Goal: Task Accomplishment & Management: Manage account settings

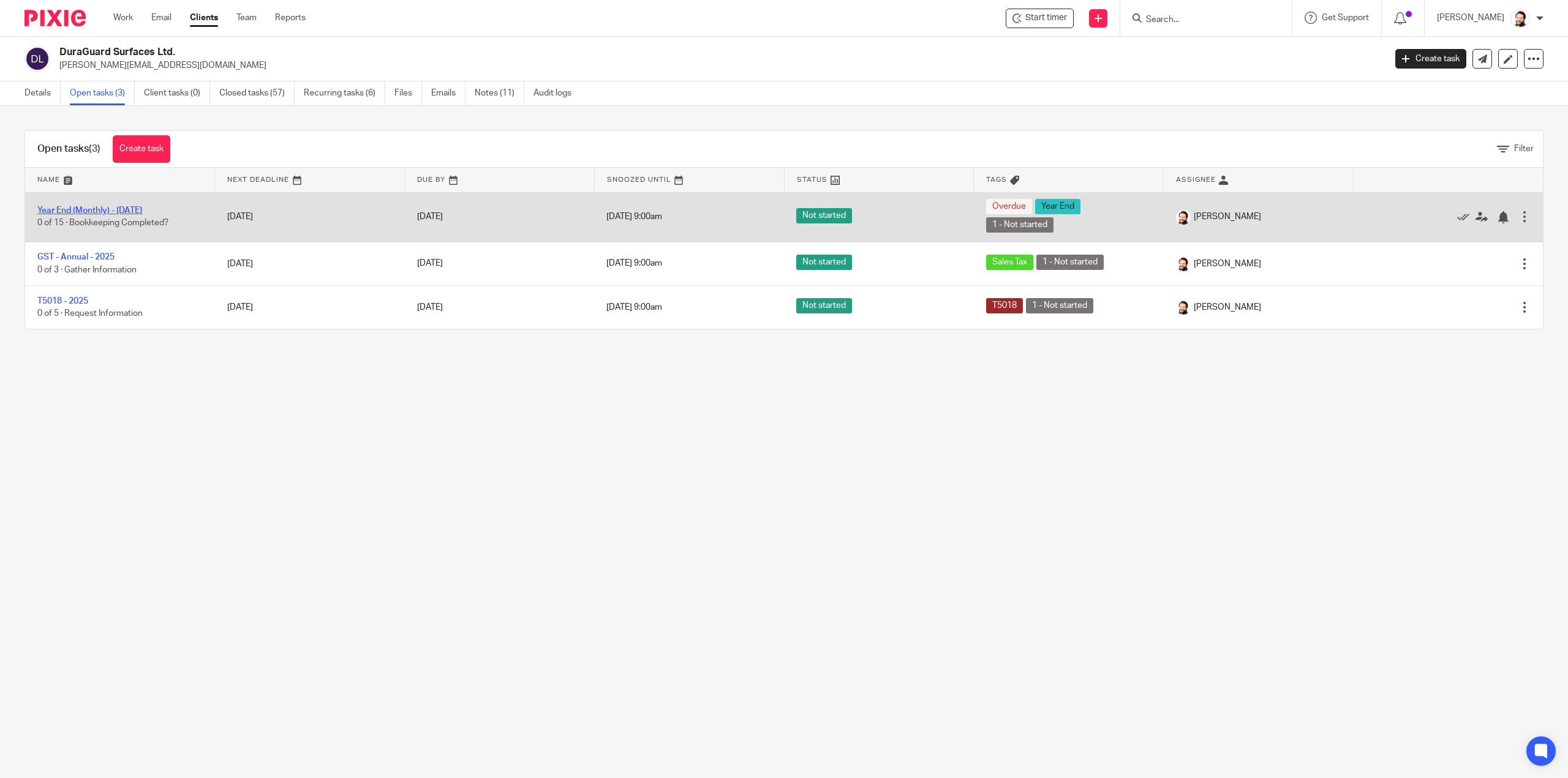
drag, startPoint x: 0, startPoint y: 0, endPoint x: 120, endPoint y: 209, distance: 241.0
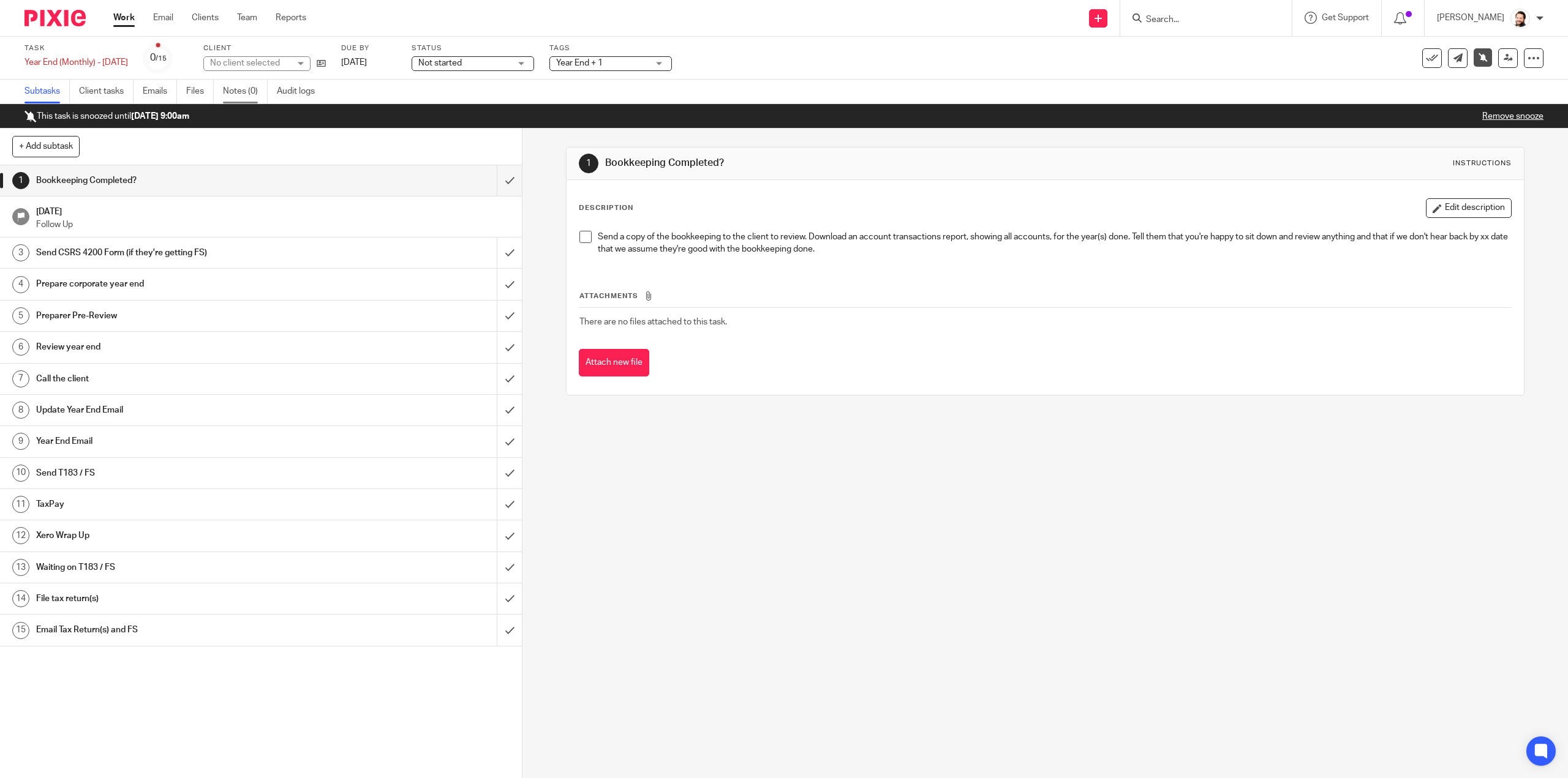
click at [245, 93] on link "Notes (0)" at bounding box center [245, 91] width 45 height 24
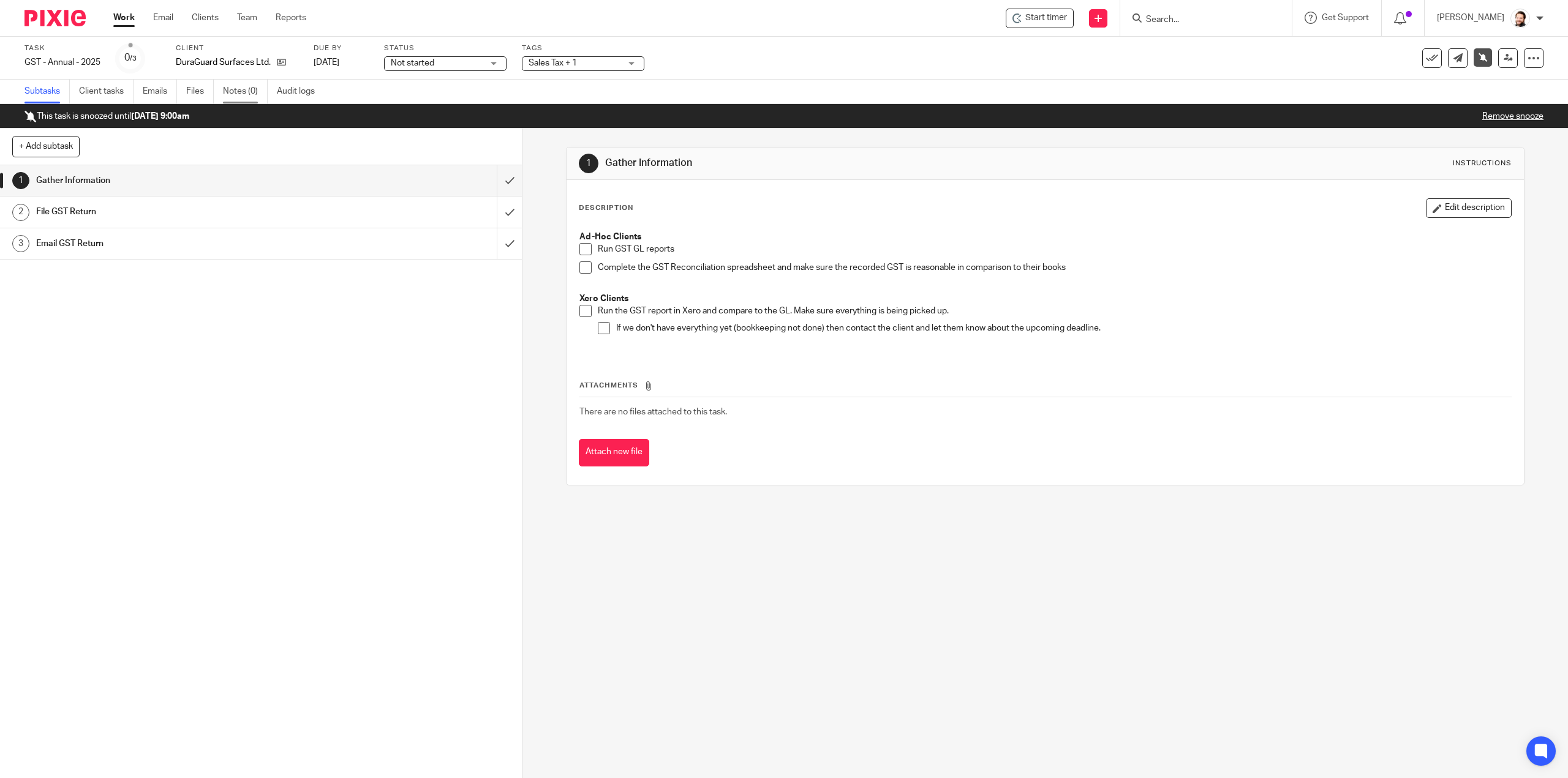
click at [252, 94] on link "Notes (0)" at bounding box center [245, 91] width 45 height 24
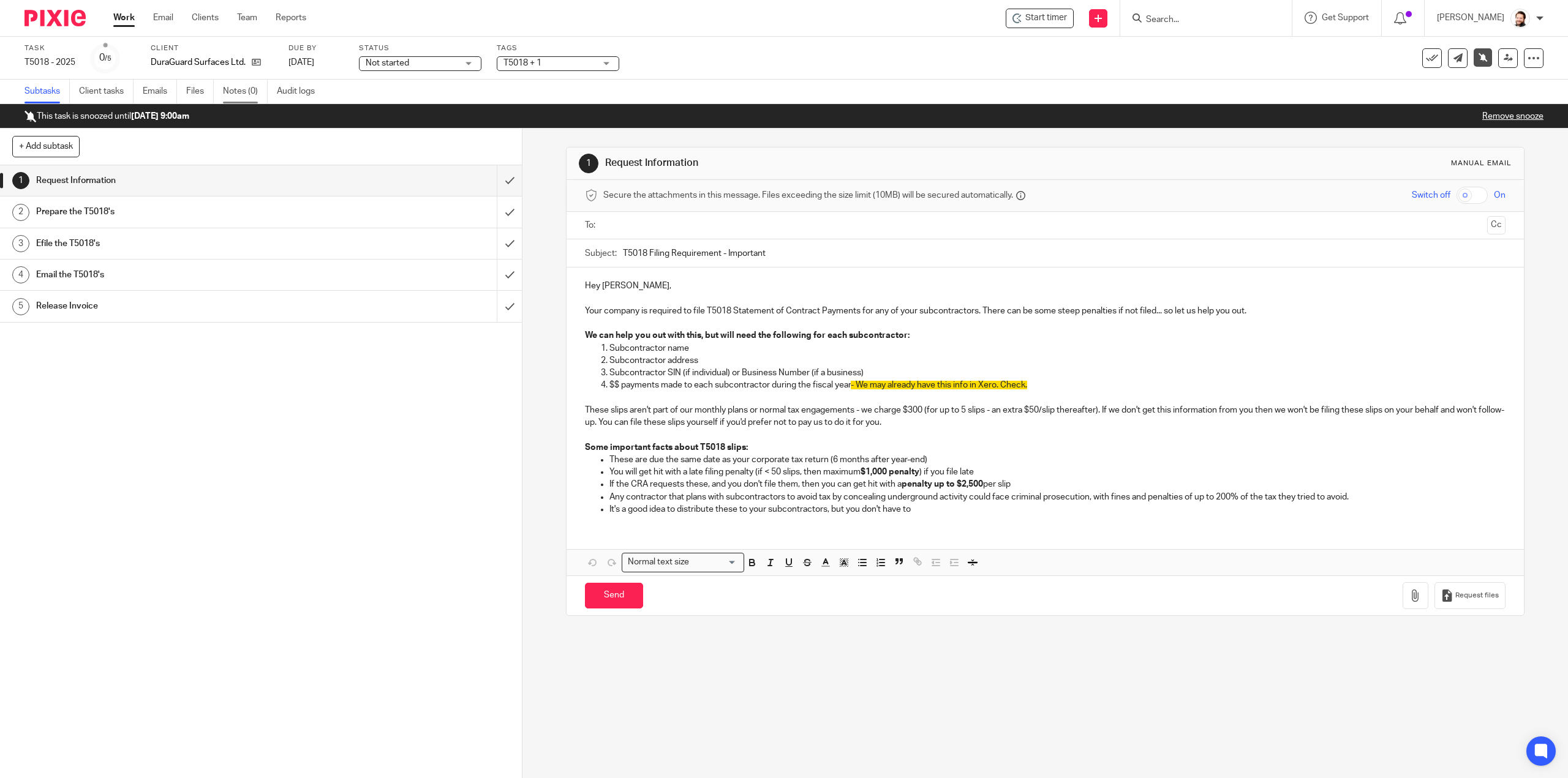
click at [227, 99] on link "Notes (0)" at bounding box center [245, 91] width 45 height 24
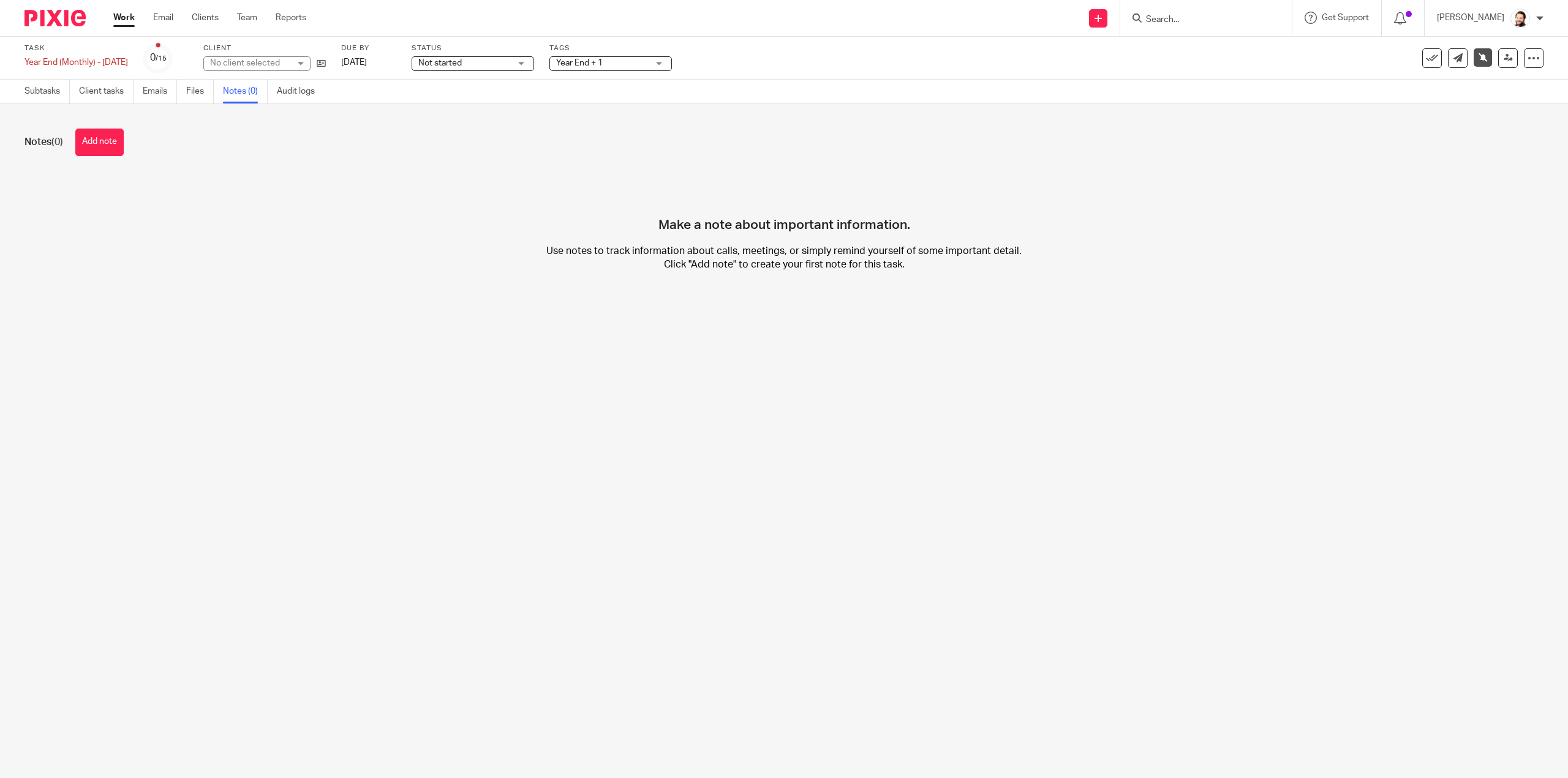
click at [127, 143] on div "Notes (0) Add note" at bounding box center [784, 142] width 1519 height 28
click at [98, 151] on button "Add note" at bounding box center [99, 142] width 48 height 28
click at [103, 147] on button "Add note" at bounding box center [99, 142] width 48 height 28
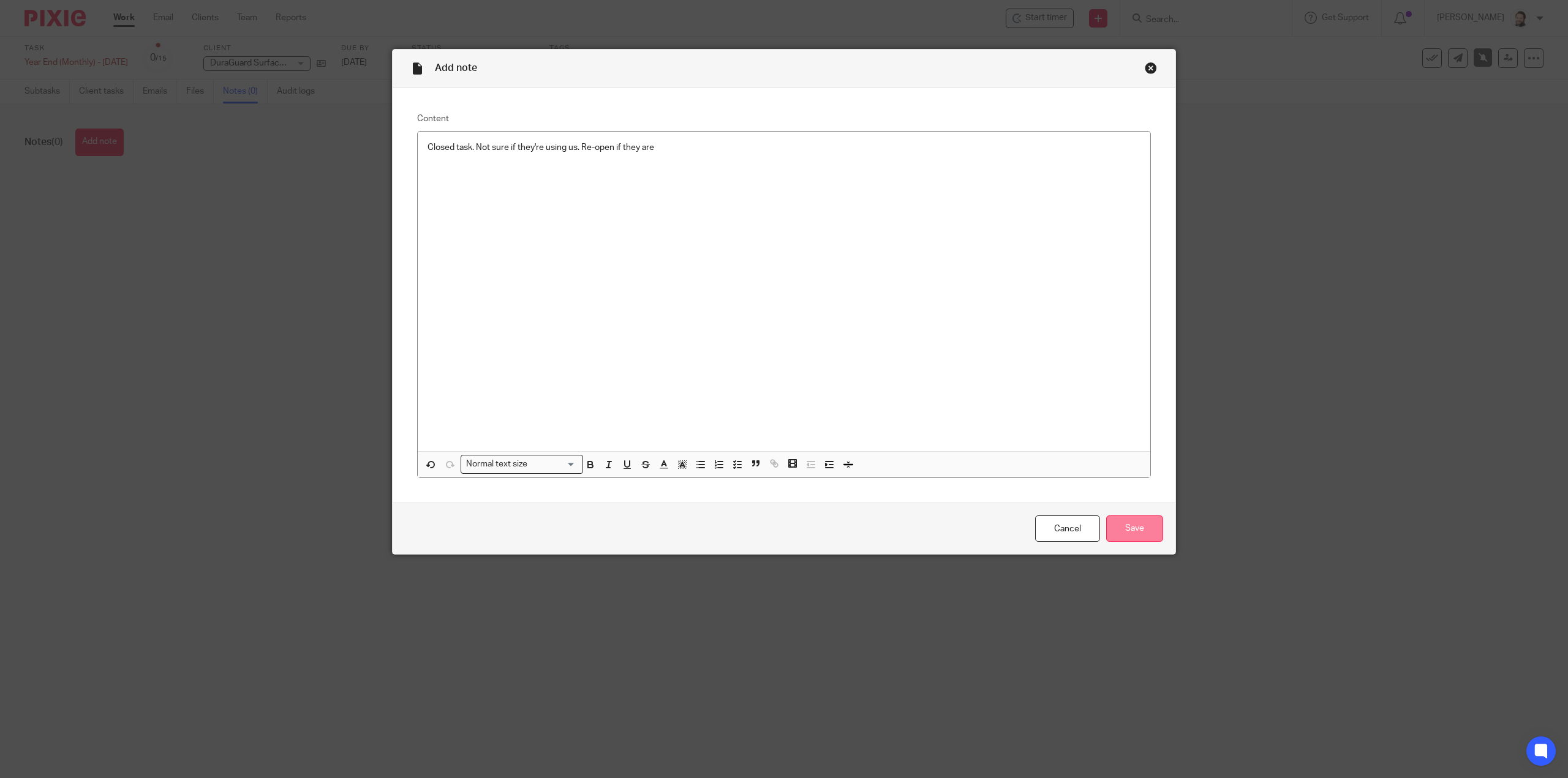
click at [1140, 539] on input "Save" at bounding box center [1135, 528] width 57 height 27
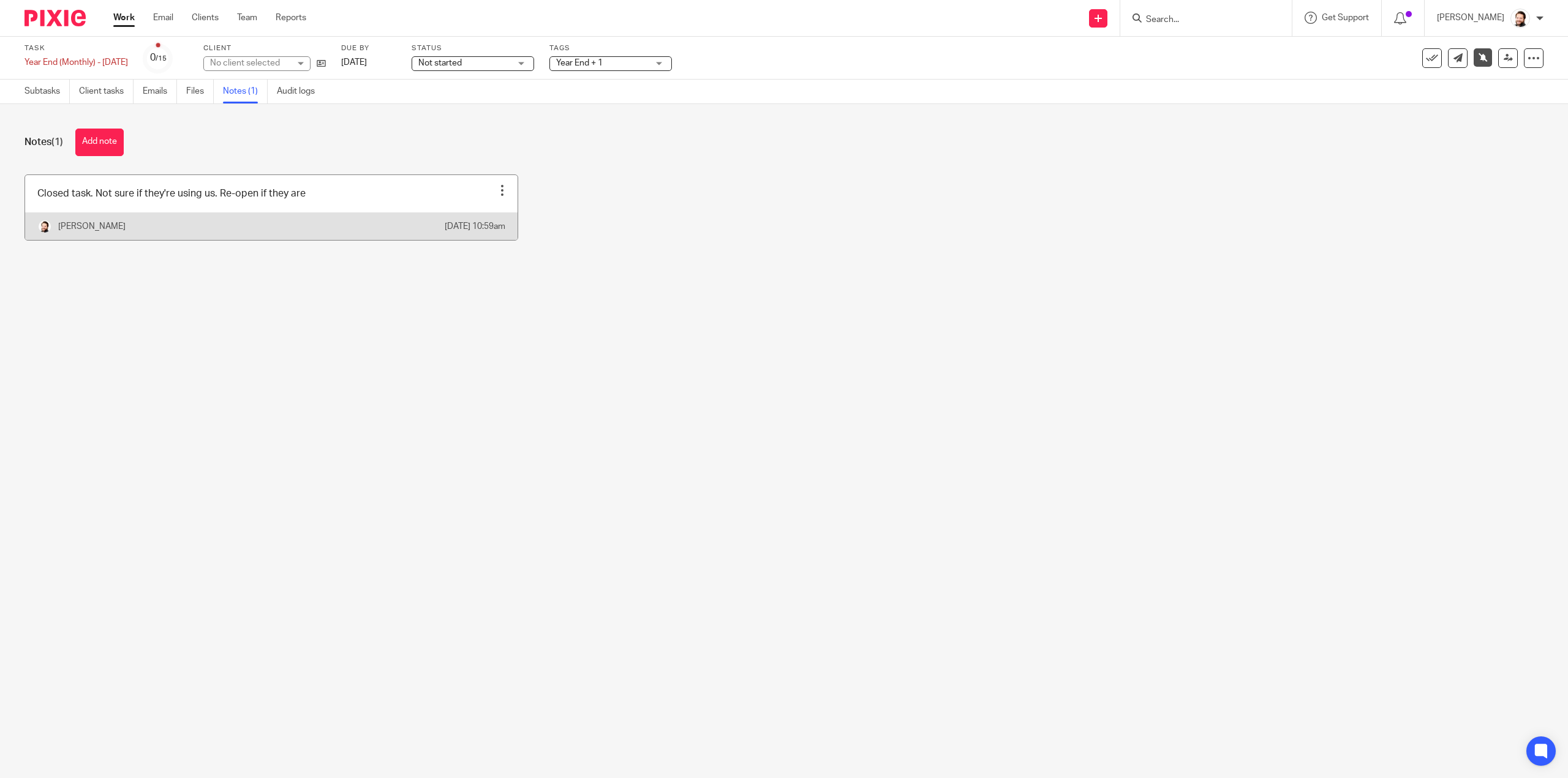
click at [310, 205] on link at bounding box center [271, 207] width 492 height 65
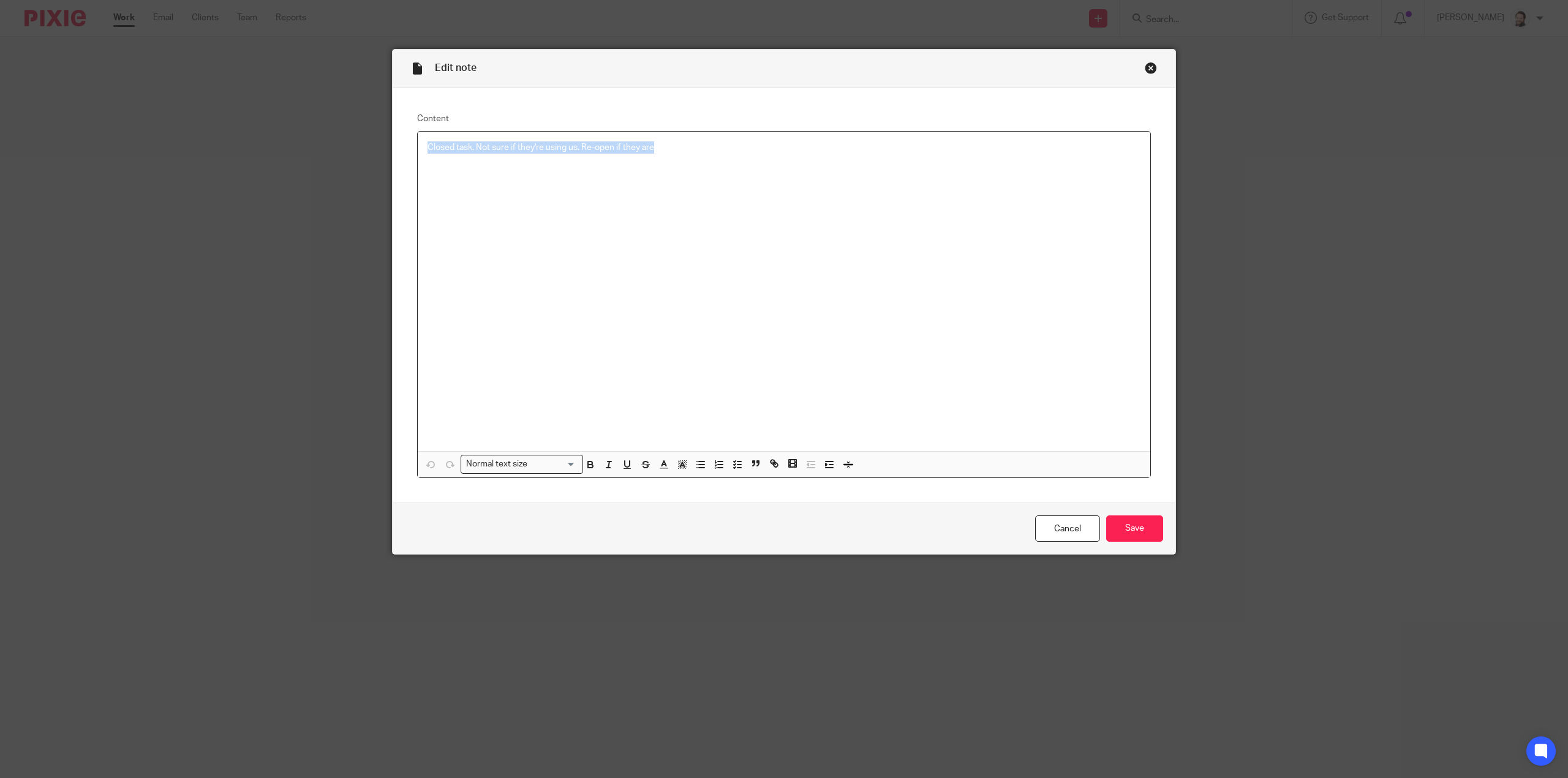
drag, startPoint x: 675, startPoint y: 154, endPoint x: 401, endPoint y: 198, distance: 277.5
click at [401, 198] on div "Content Closed task. Not sure if they're using us. Re-open if they are Normal t…" at bounding box center [784, 296] width 783 height 415
copy p "Closed task. Not sure if they're using us. Re-open if they are"
click at [1141, 527] on input "Save" at bounding box center [1135, 528] width 57 height 27
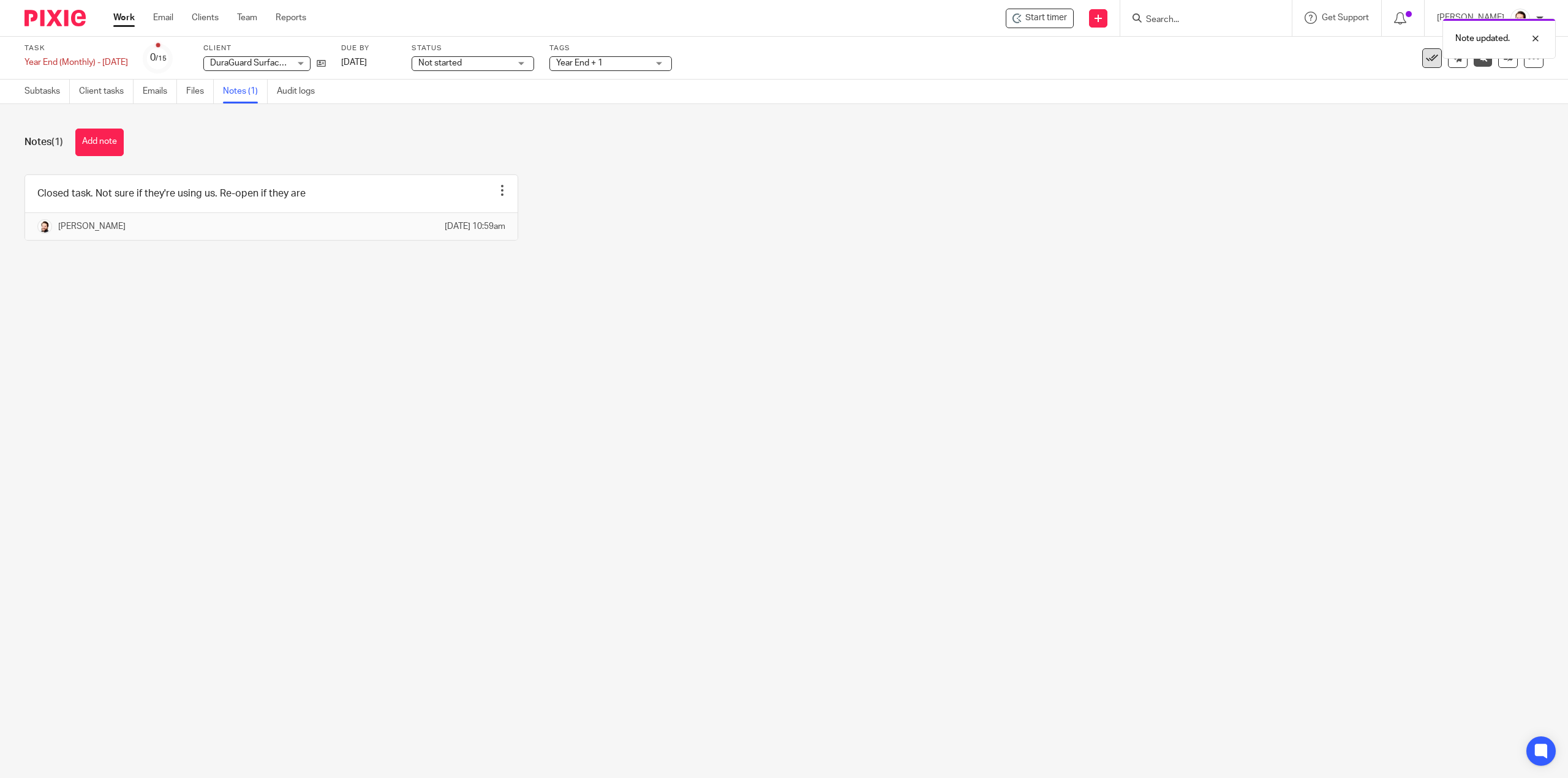
click at [1422, 66] on button at bounding box center [1432, 58] width 20 height 20
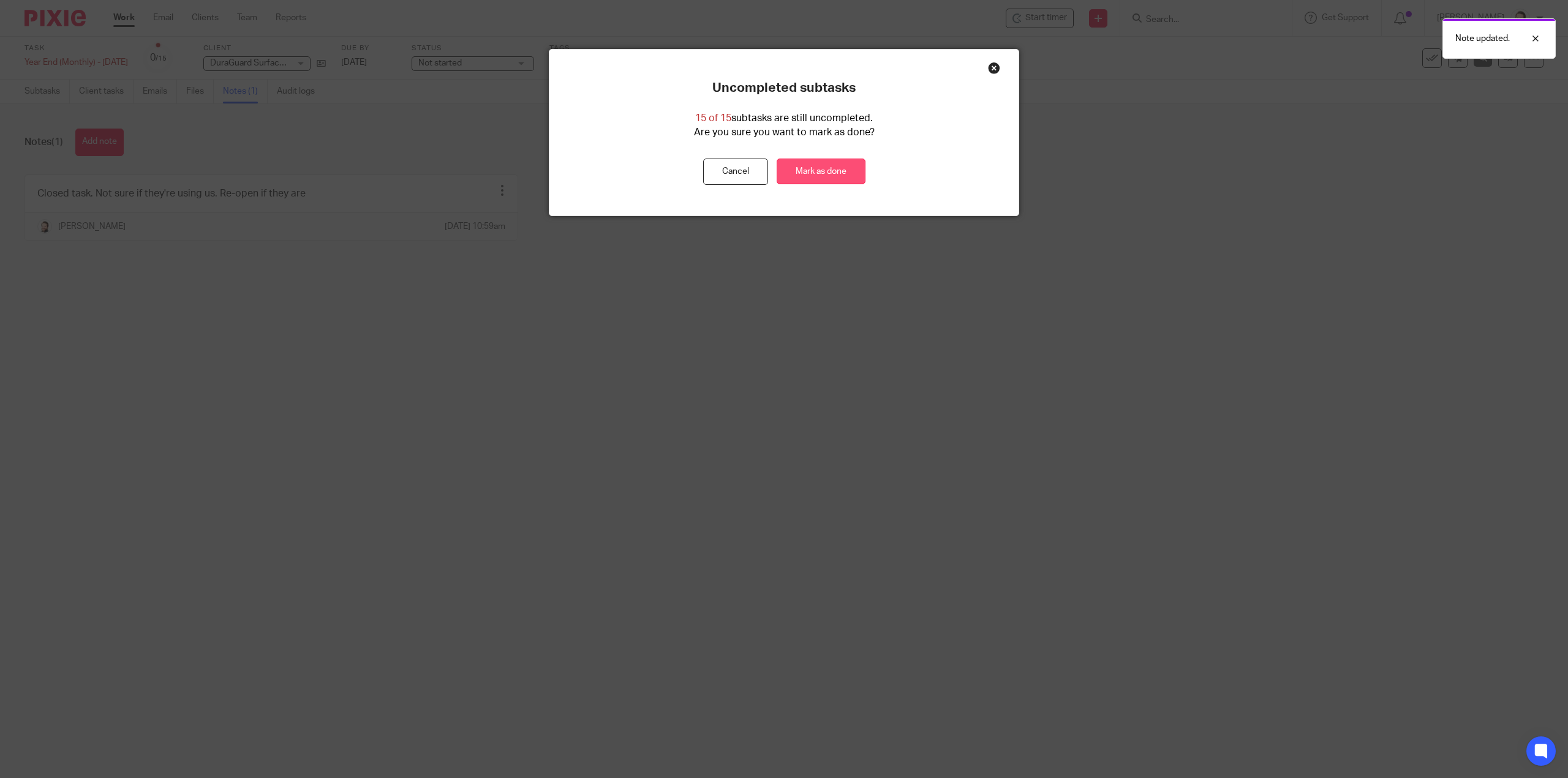
click at [817, 175] on link "Mark as done" at bounding box center [821, 172] width 89 height 27
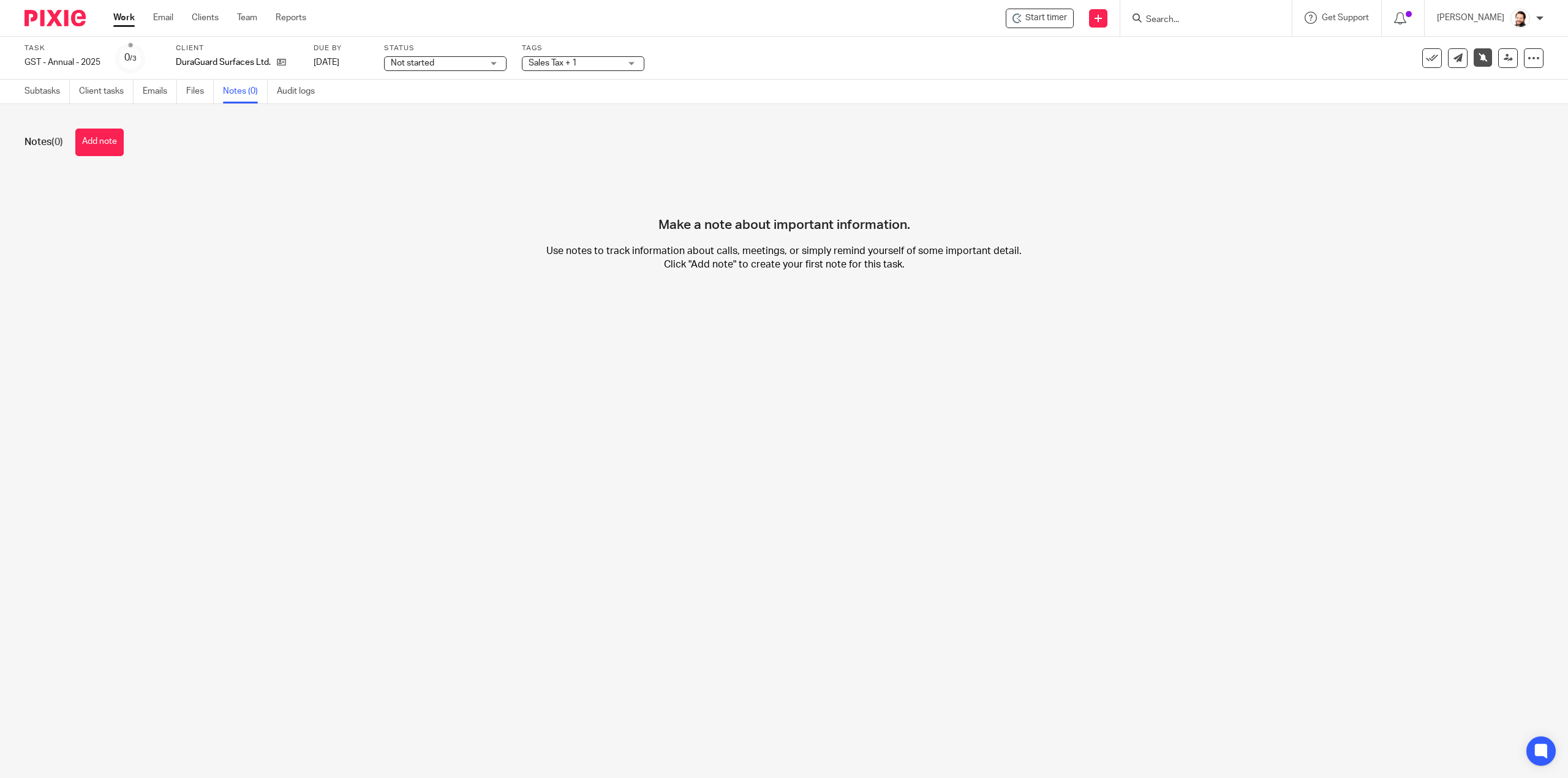
drag, startPoint x: 87, startPoint y: 146, endPoint x: 127, endPoint y: 169, distance: 46.1
click at [87, 146] on button "Add note" at bounding box center [99, 142] width 48 height 28
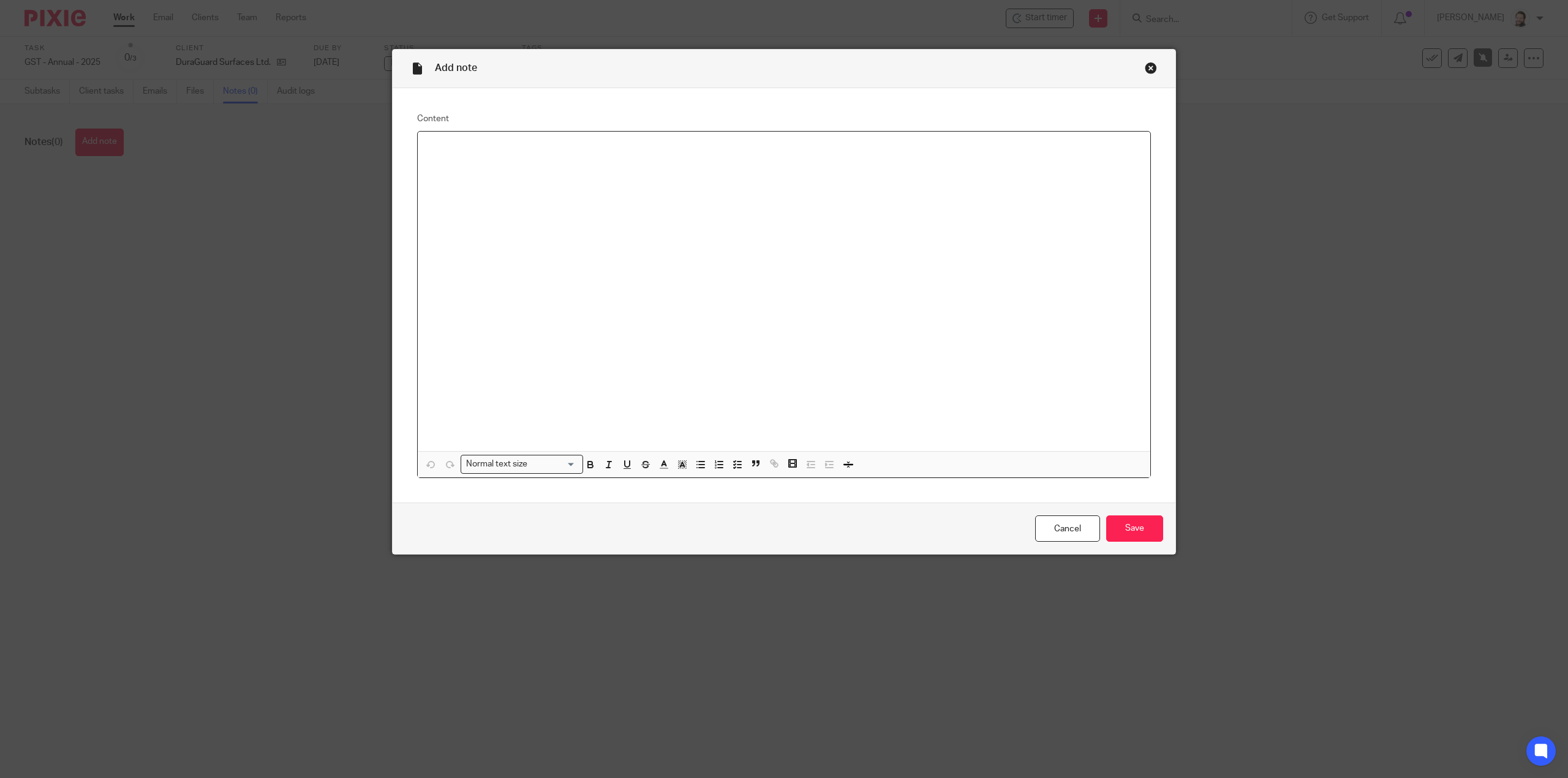
click at [551, 182] on div at bounding box center [784, 291] width 733 height 320
click at [1129, 523] on input "Save" at bounding box center [1135, 528] width 57 height 27
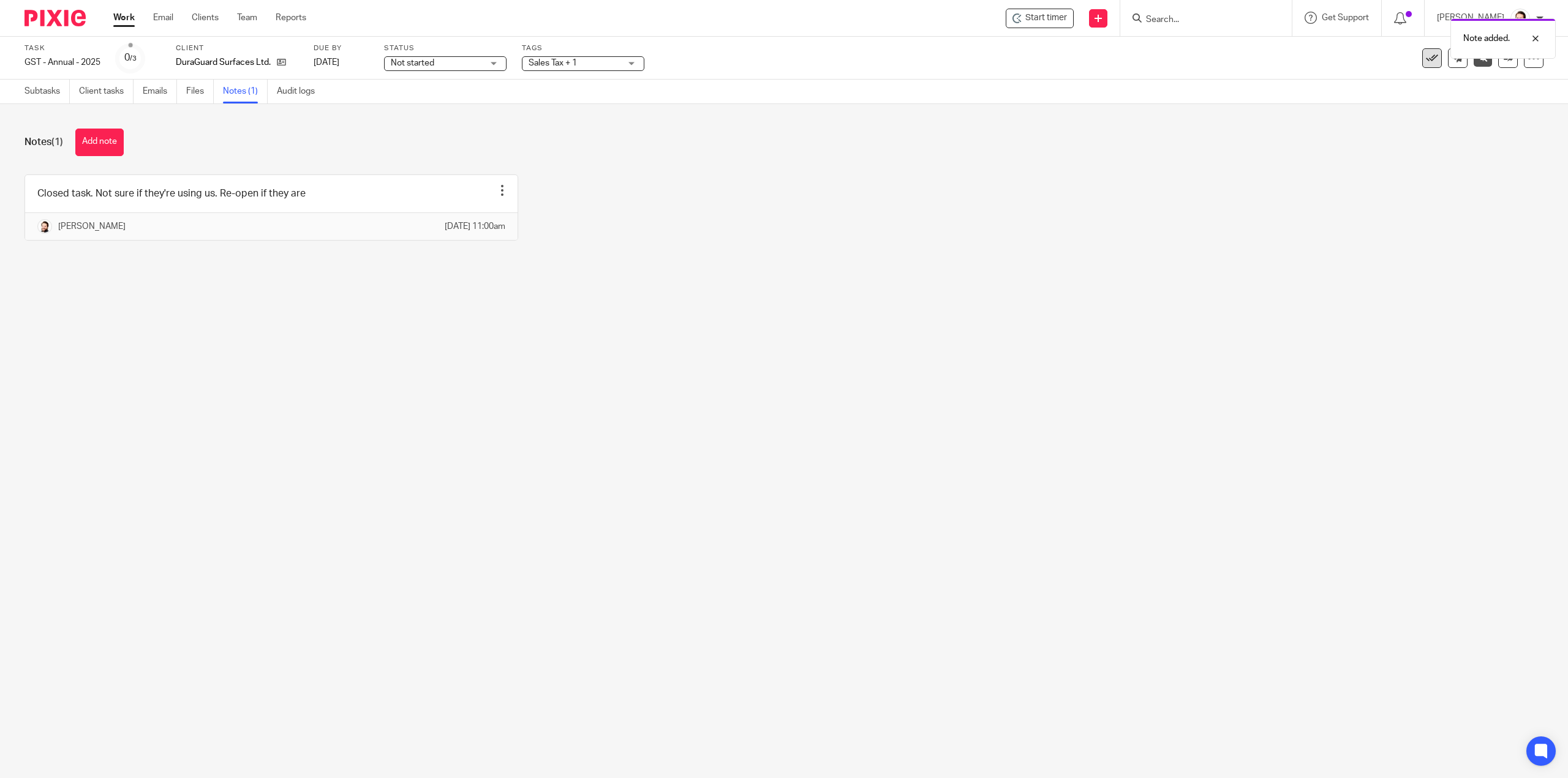
click at [1422, 64] on button at bounding box center [1432, 58] width 20 height 20
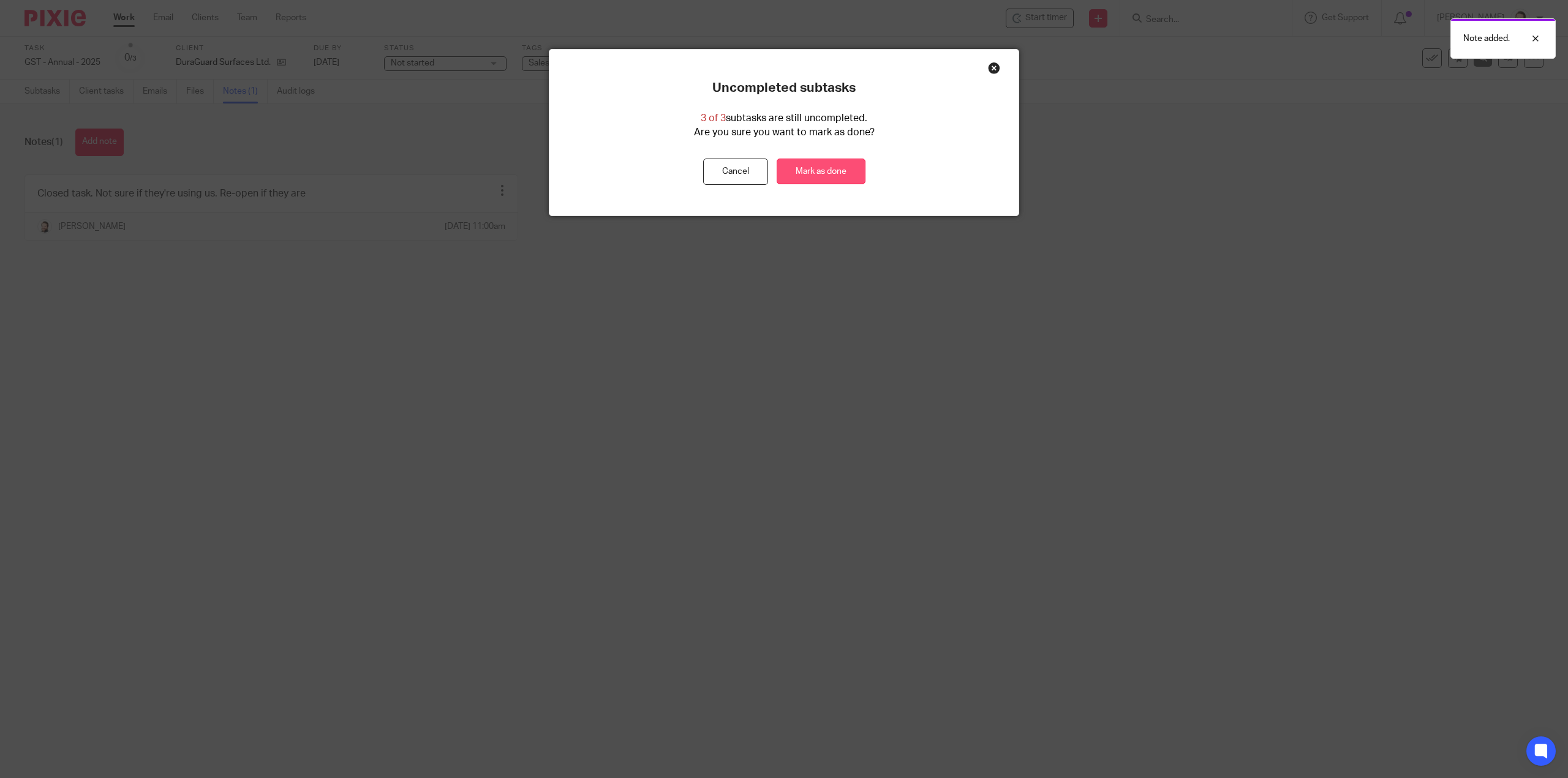
click at [803, 178] on link "Mark as done" at bounding box center [821, 172] width 89 height 27
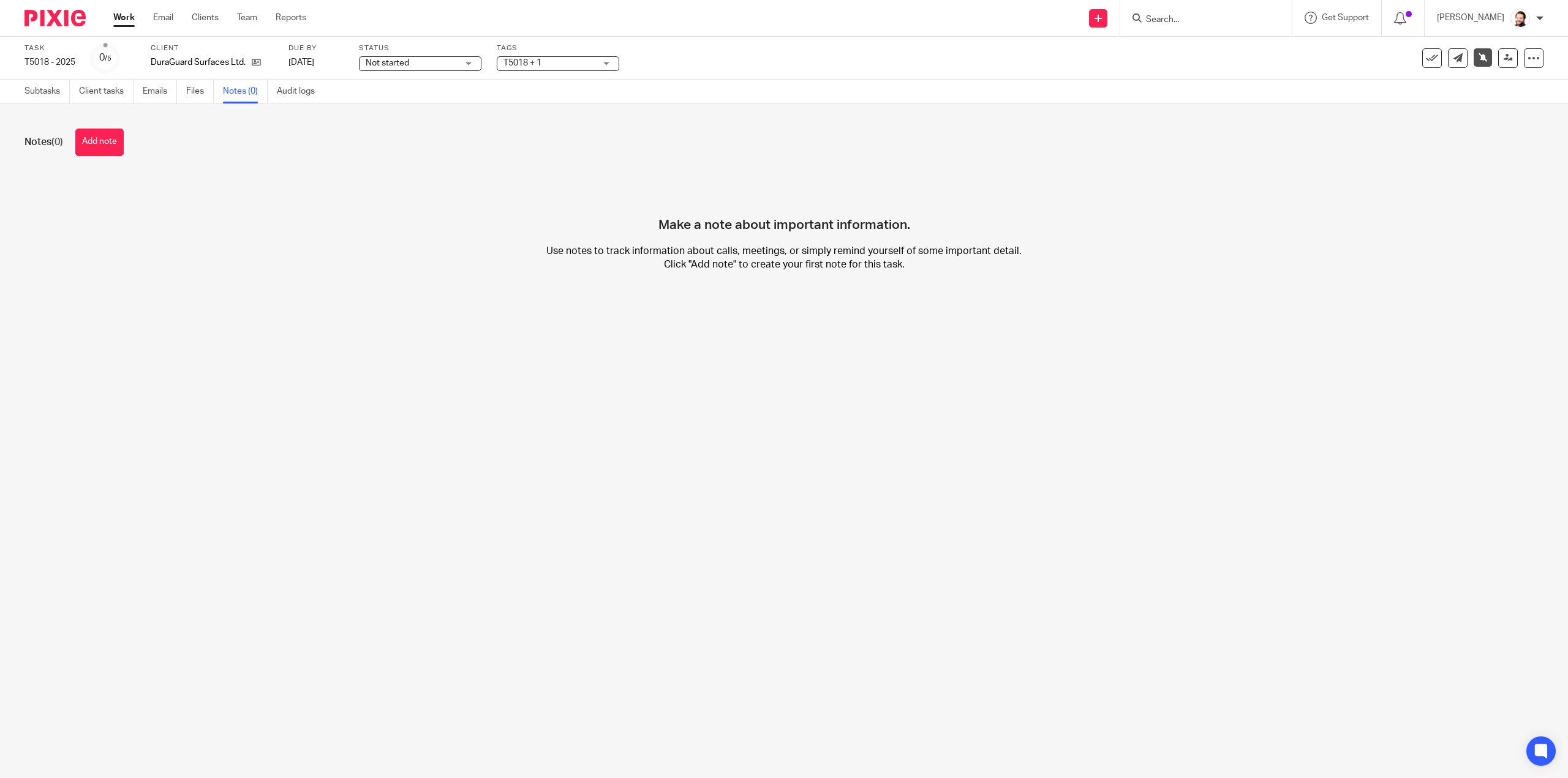
click at [83, 139] on button "Add note" at bounding box center [99, 142] width 48 height 28
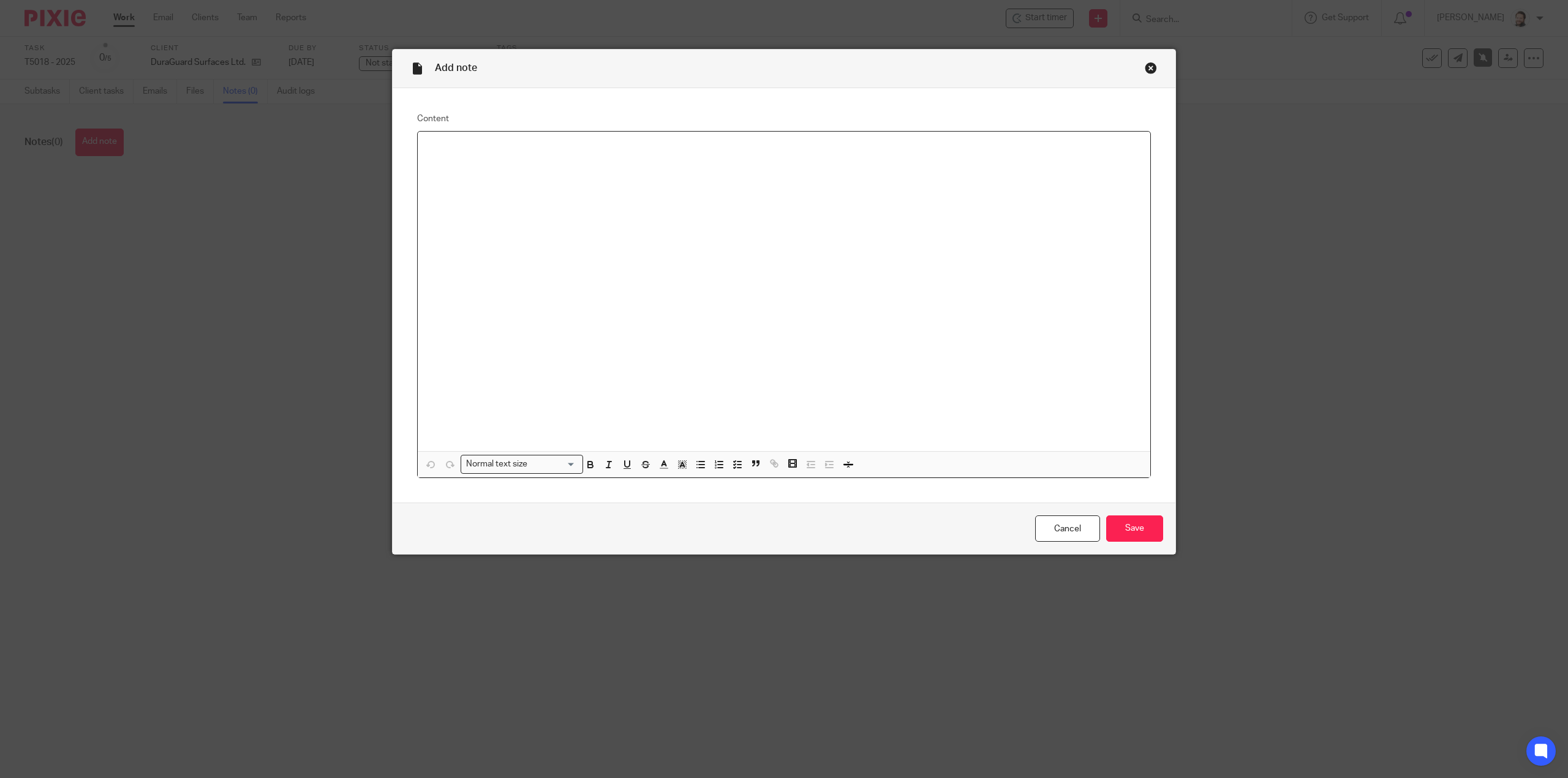
click at [512, 136] on div at bounding box center [784, 291] width 733 height 320
click at [1143, 536] on input "Save" at bounding box center [1135, 528] width 57 height 27
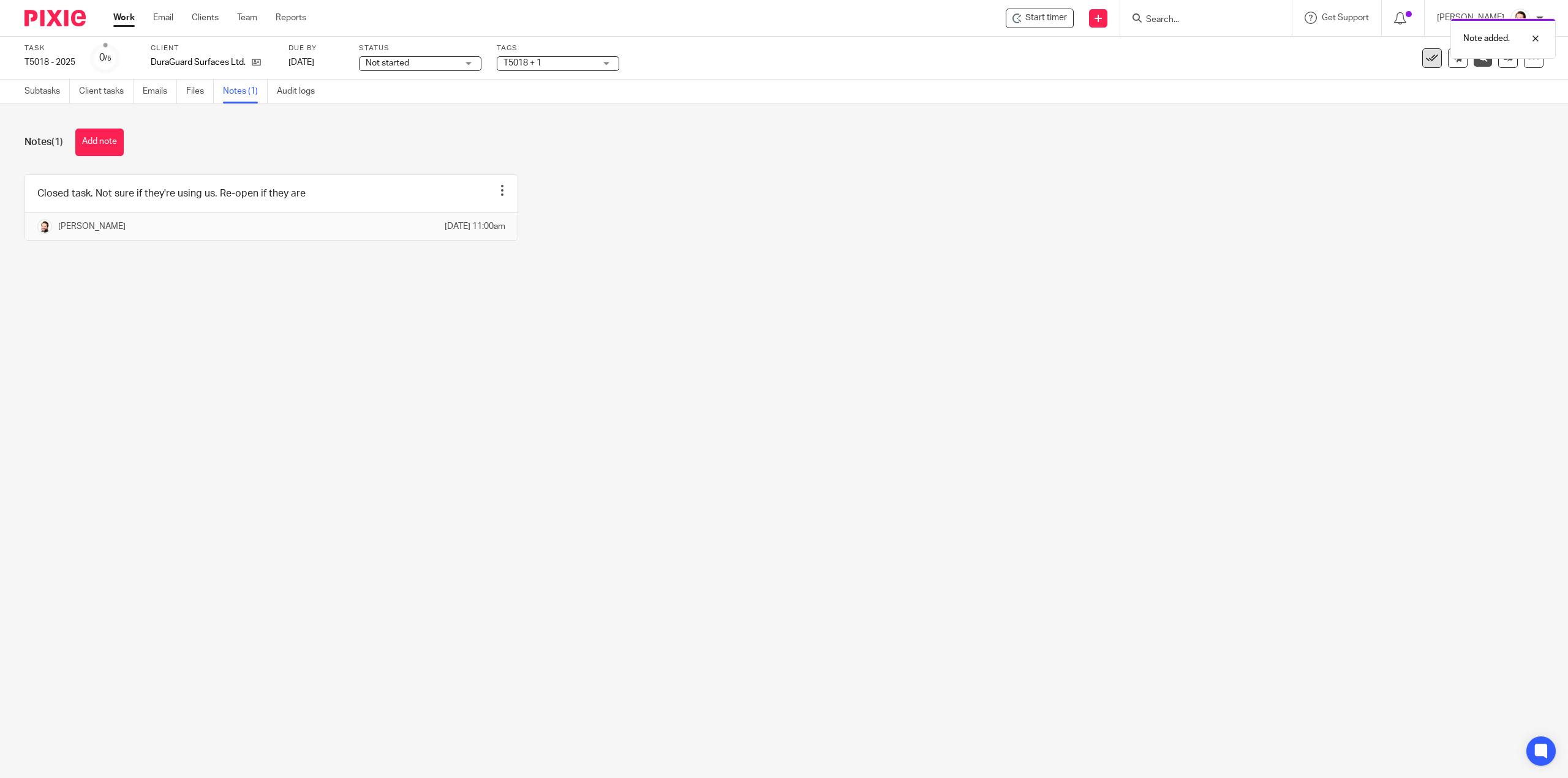
click at [1425, 61] on icon at bounding box center [1432, 58] width 12 height 12
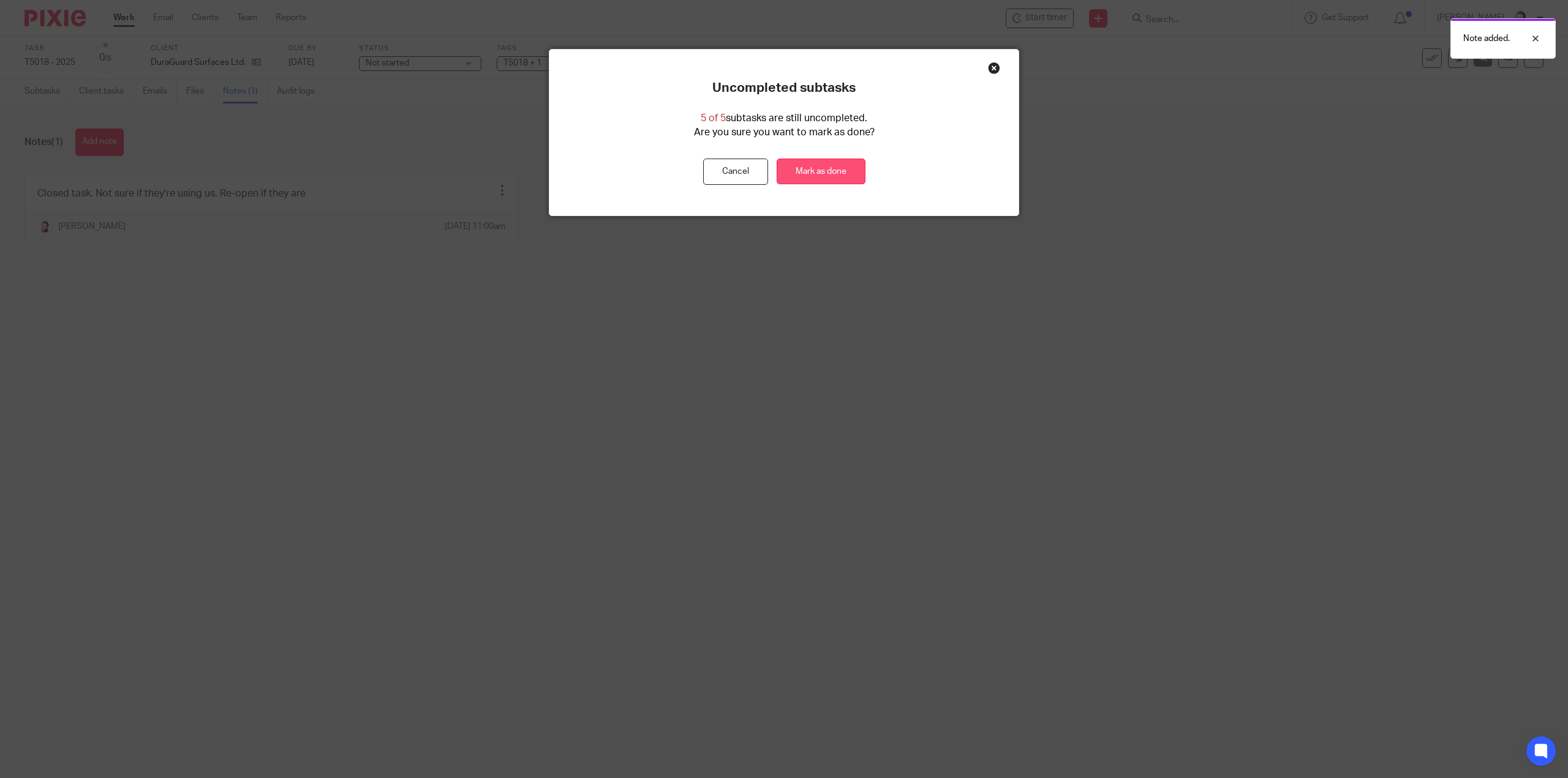
click at [823, 164] on link "Mark as done" at bounding box center [821, 172] width 89 height 27
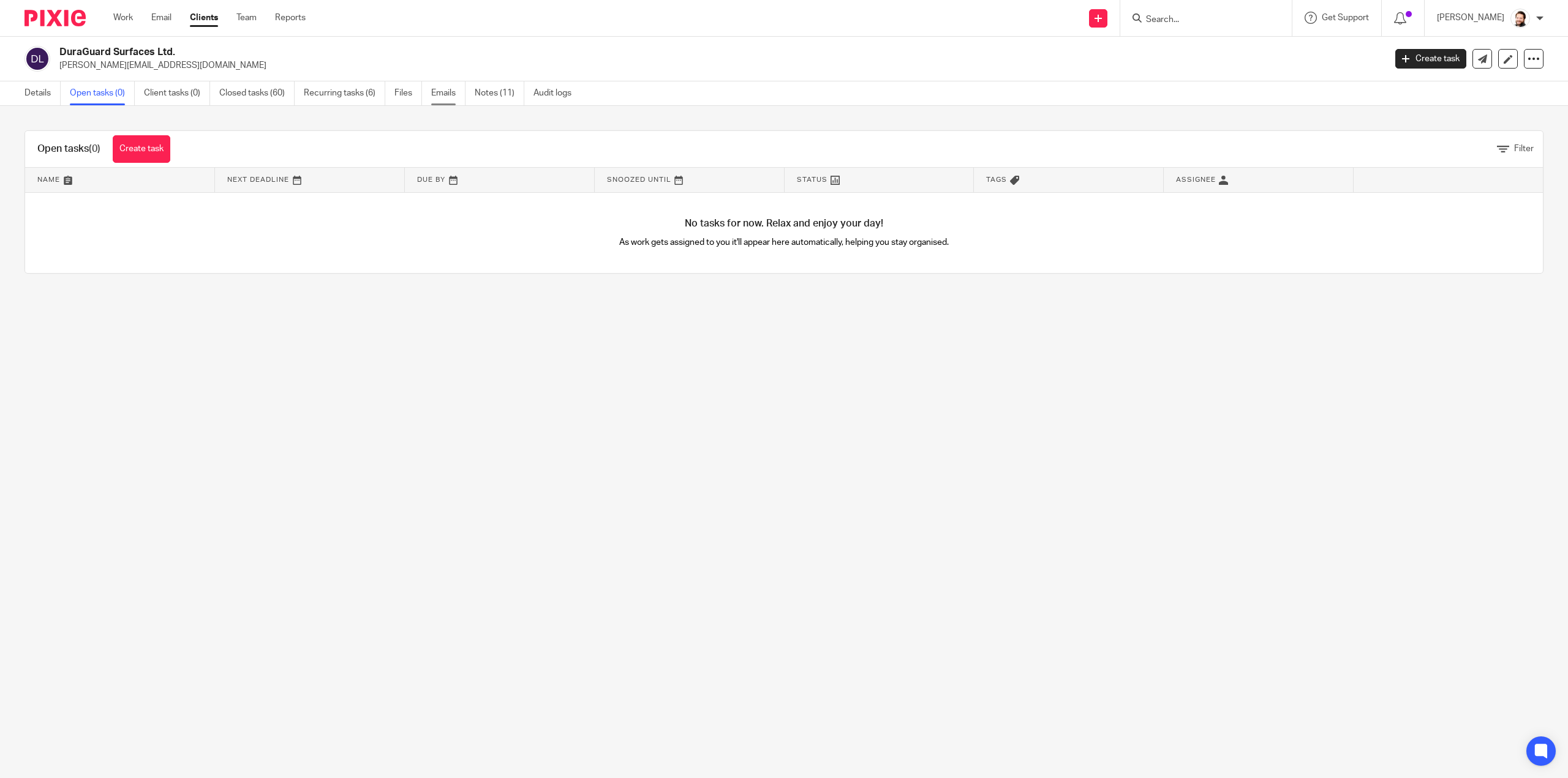
click at [431, 93] on link "Emails" at bounding box center [448, 93] width 34 height 24
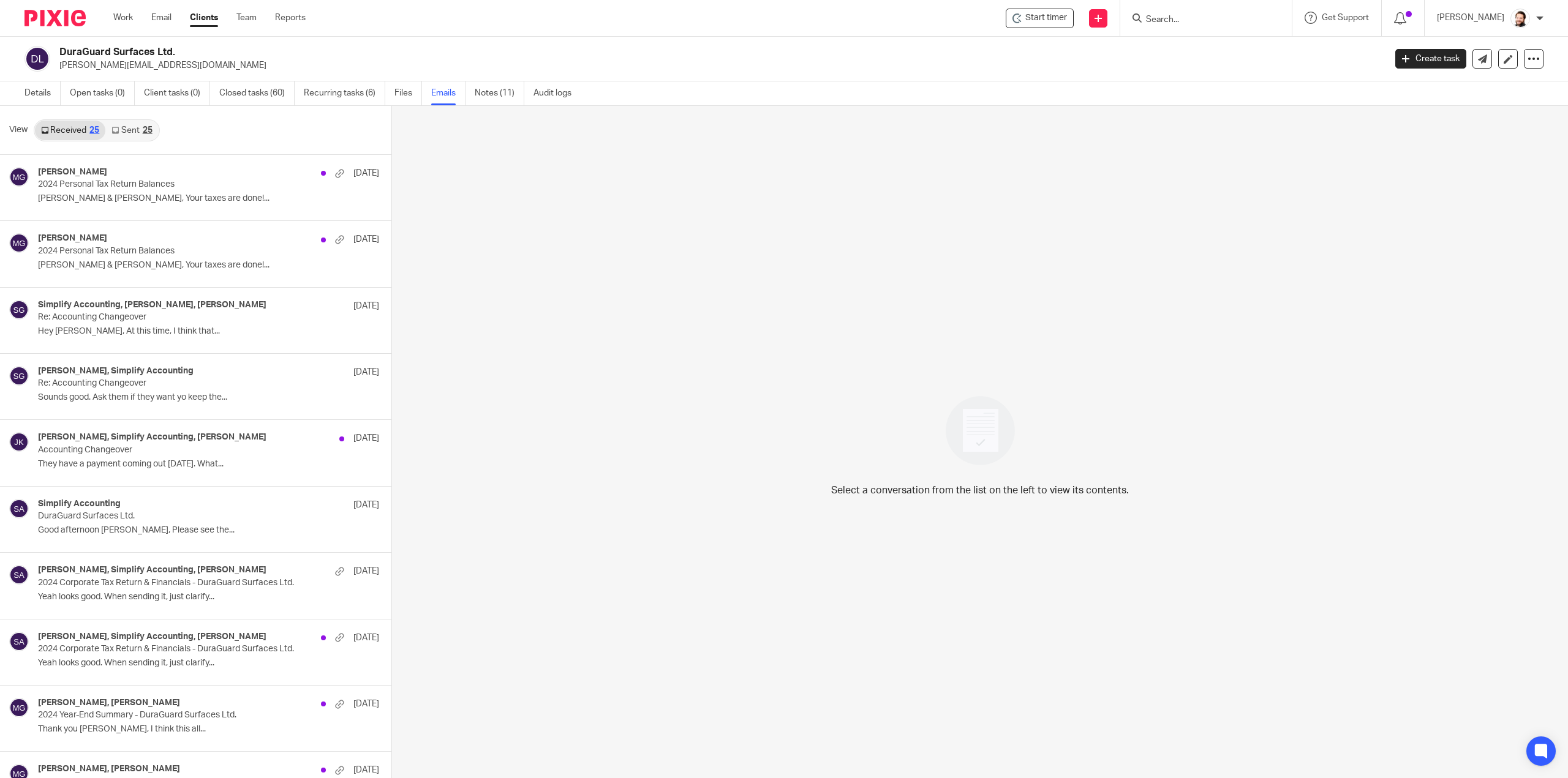
click at [119, 126] on link "Sent 25" at bounding box center [131, 130] width 53 height 20
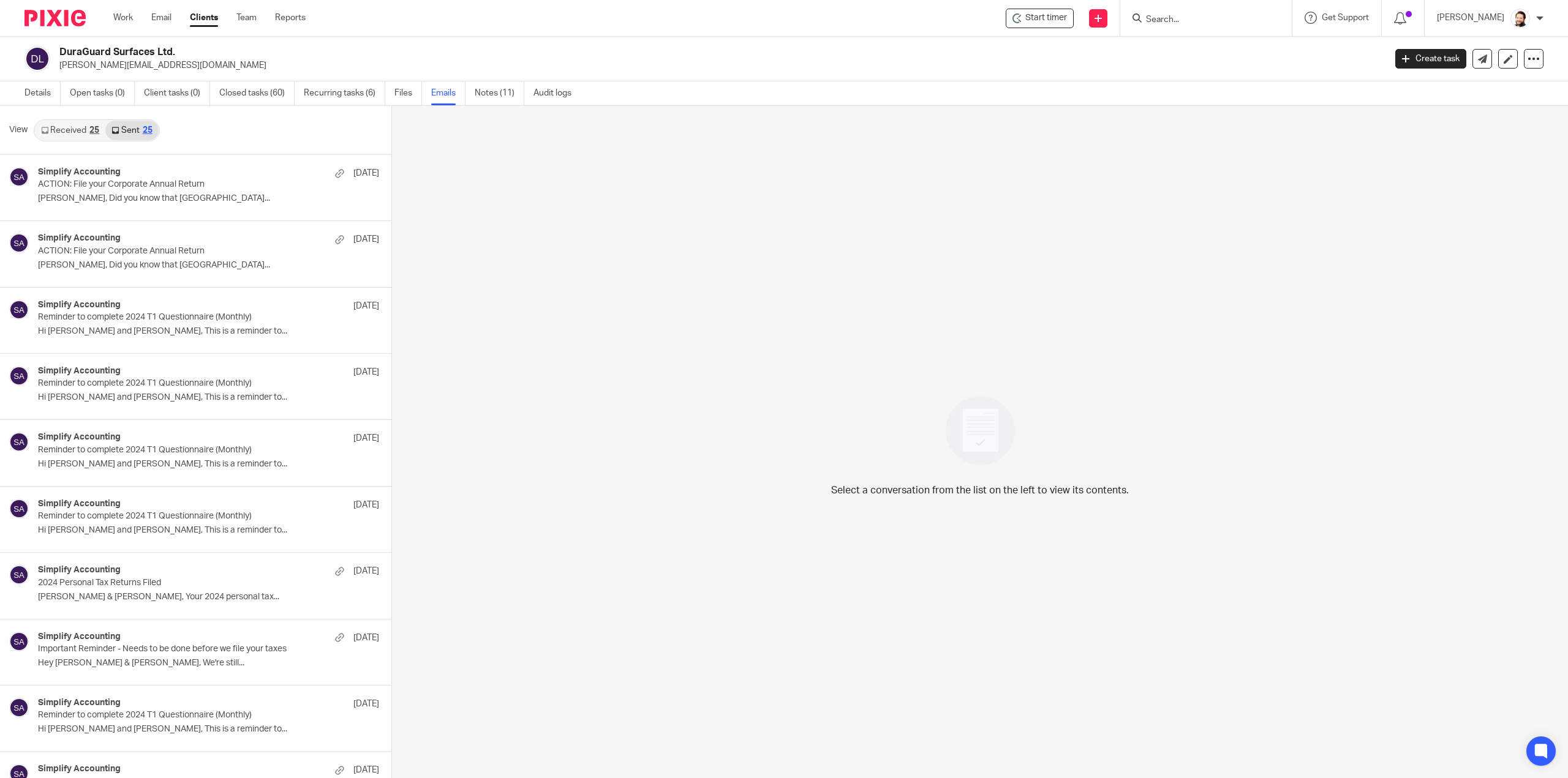
scroll to position [1, 0]
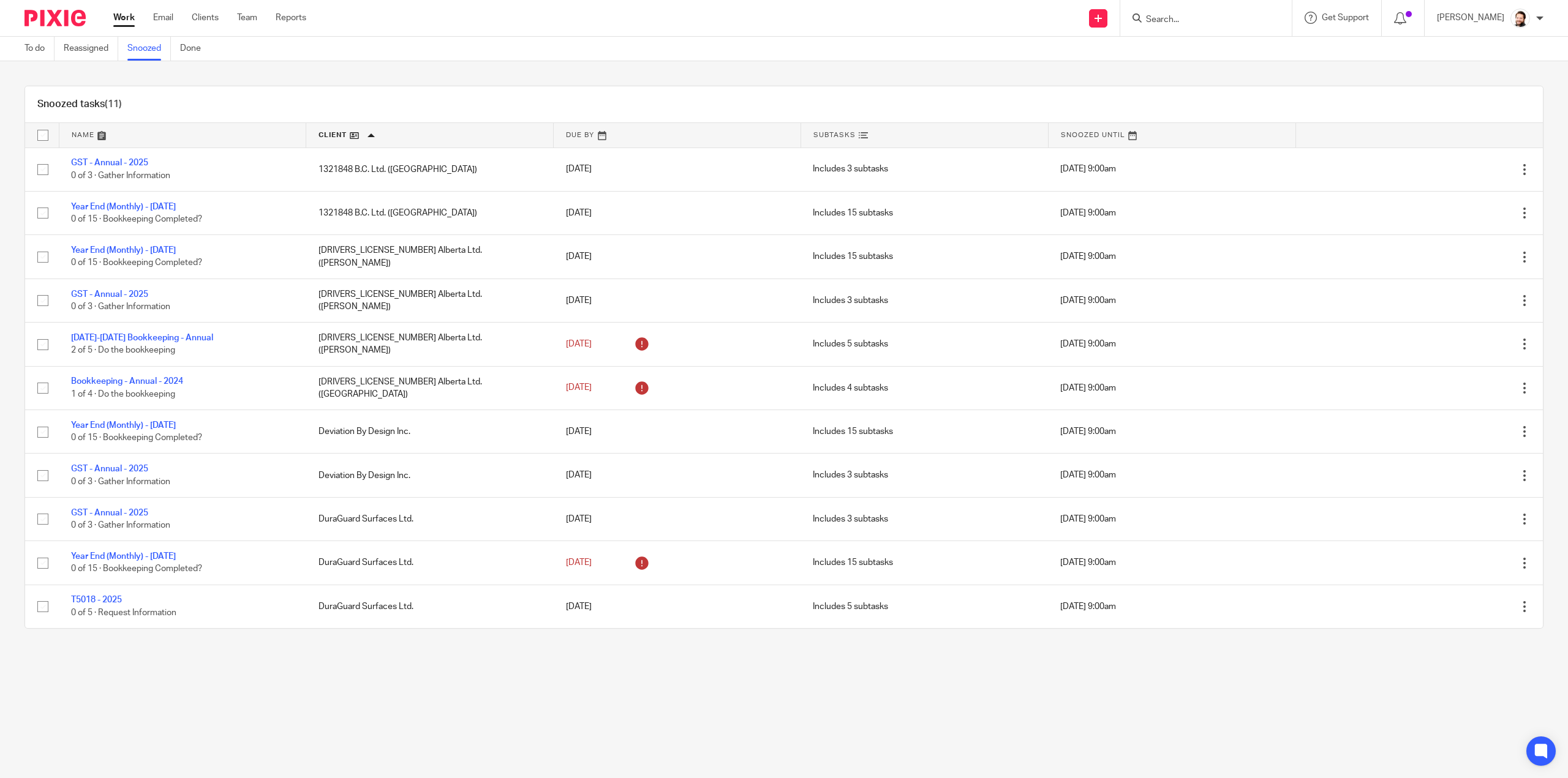
drag, startPoint x: 403, startPoint y: 41, endPoint x: 381, endPoint y: 45, distance: 22.4
click at [403, 41] on div "To do Reassigned Snoozed Done" at bounding box center [784, 48] width 1568 height 24
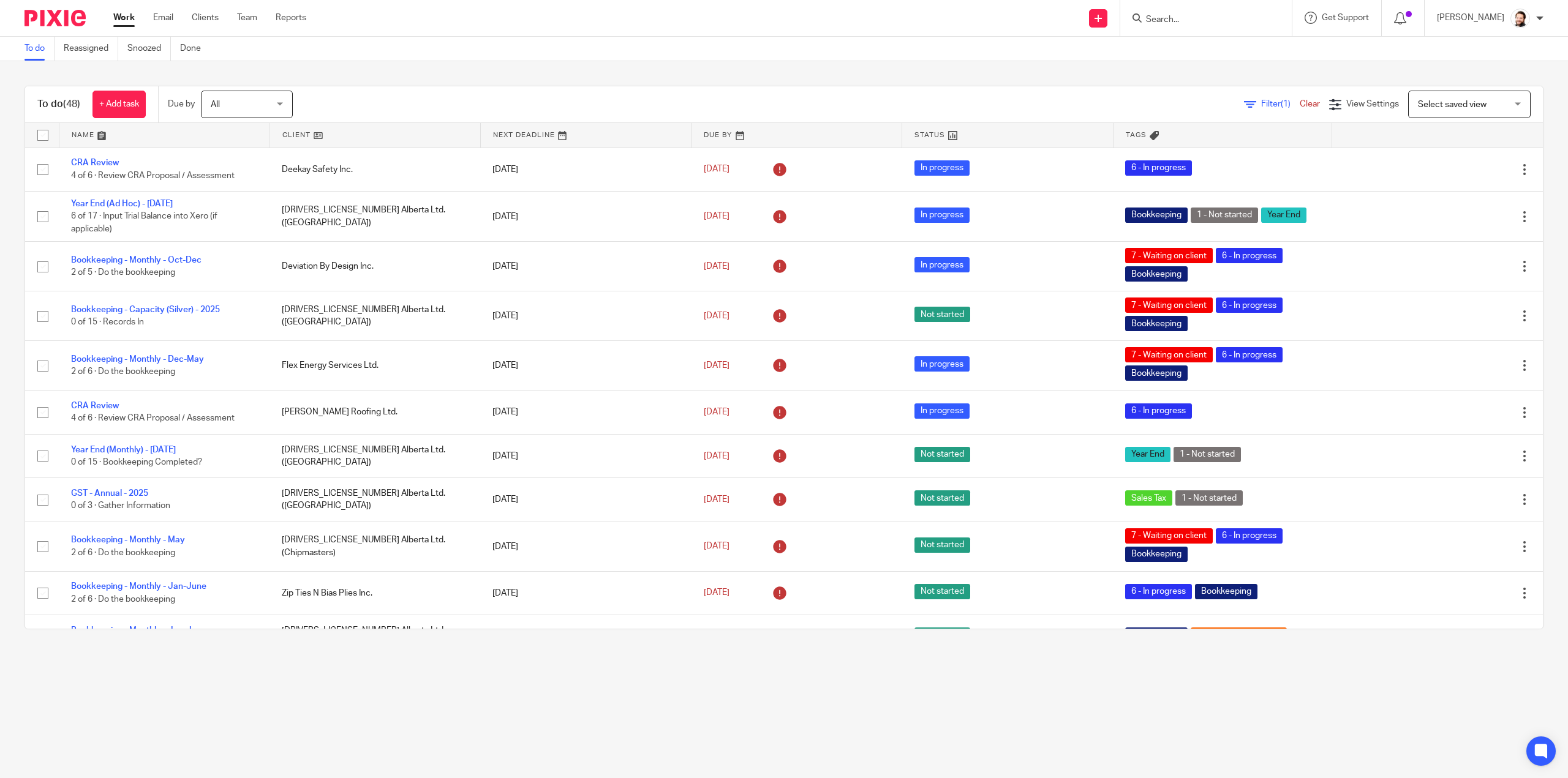
drag, startPoint x: 0, startPoint y: 0, endPoint x: 1192, endPoint y: 14, distance: 1192.1
click at [1195, 12] on form at bounding box center [1210, 18] width 130 height 15
click at [1192, 19] on input "Search" at bounding box center [1200, 20] width 111 height 11
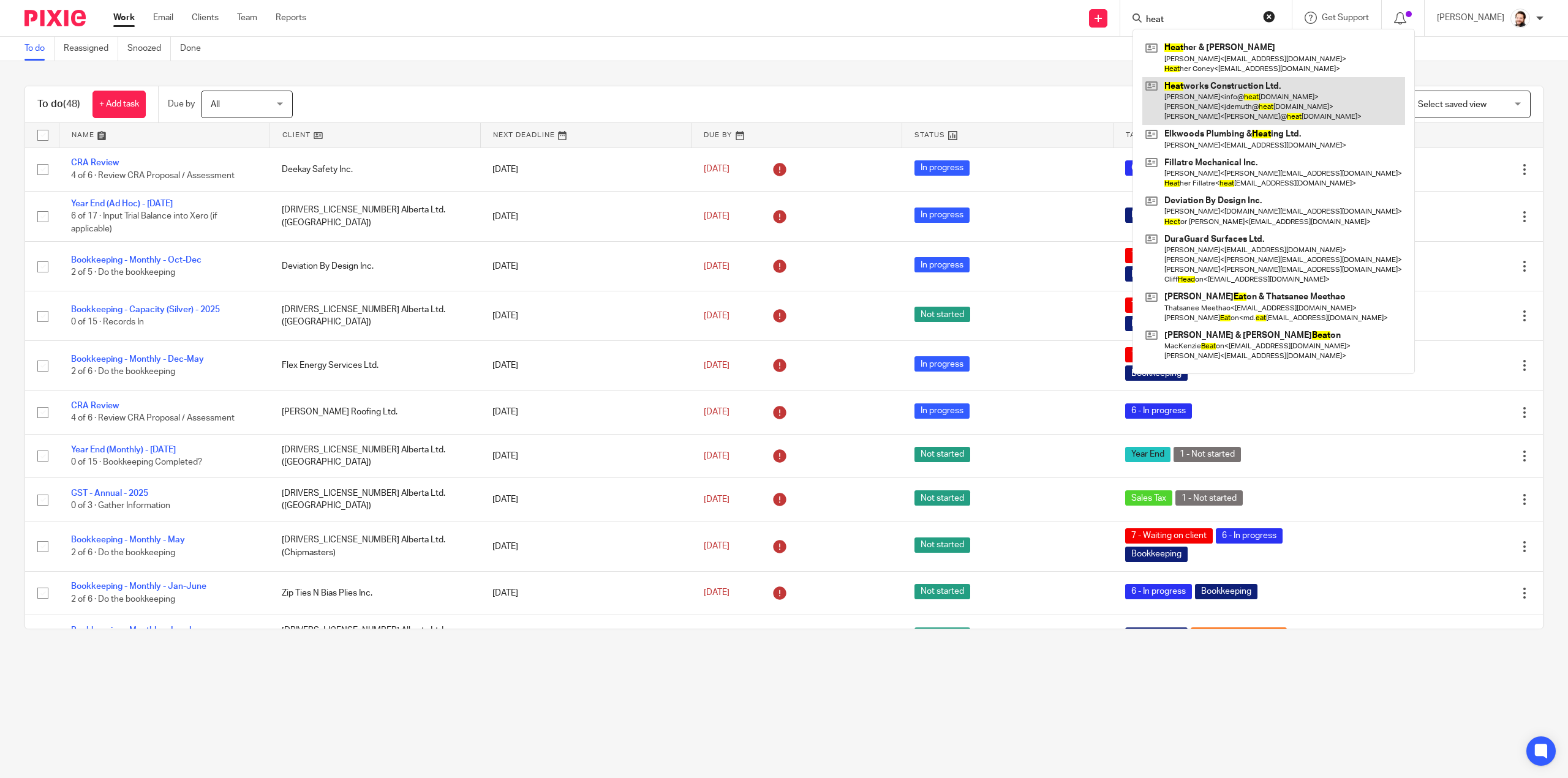
type input "heat"
click at [1193, 109] on link at bounding box center [1273, 102] width 263 height 48
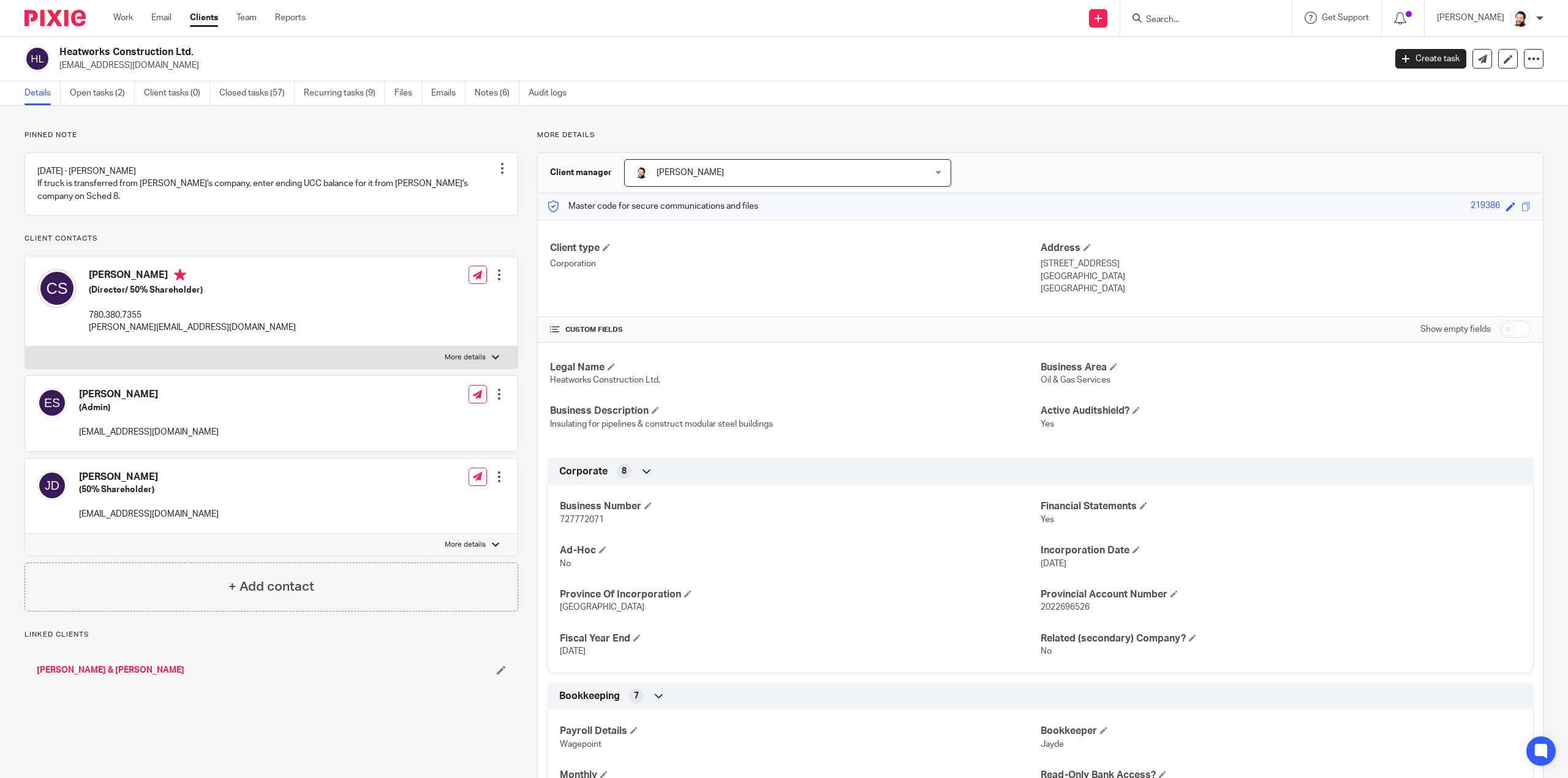
click at [583, 525] on div "Business Number 727772071 Financial Statements Yes Ad-Hoc No Incorporation Date…" at bounding box center [1039, 575] width 987 height 198
copy span "727772071"
